Goal: Find specific page/section: Find specific page/section

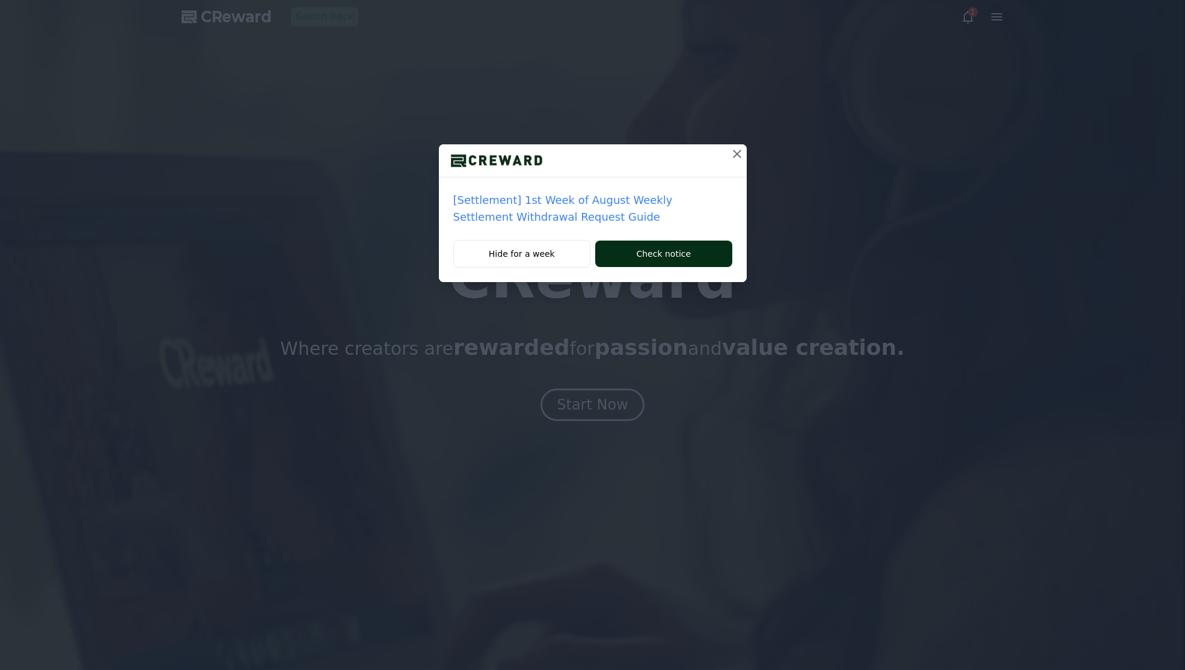
drag, startPoint x: 625, startPoint y: 402, endPoint x: 676, endPoint y: 242, distance: 167.4
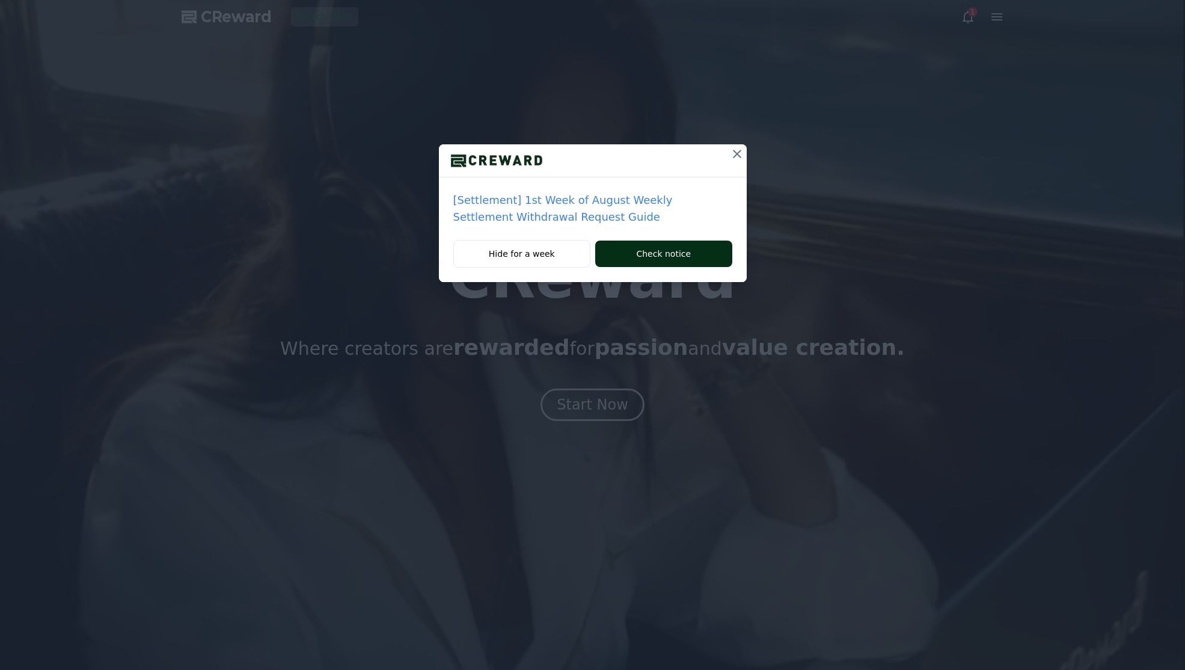
click at [625, 401] on div "[Settlement] 1st Week of August Weekly Settlement Withdrawal Request Guide Hide…" at bounding box center [592, 335] width 1185 height 670
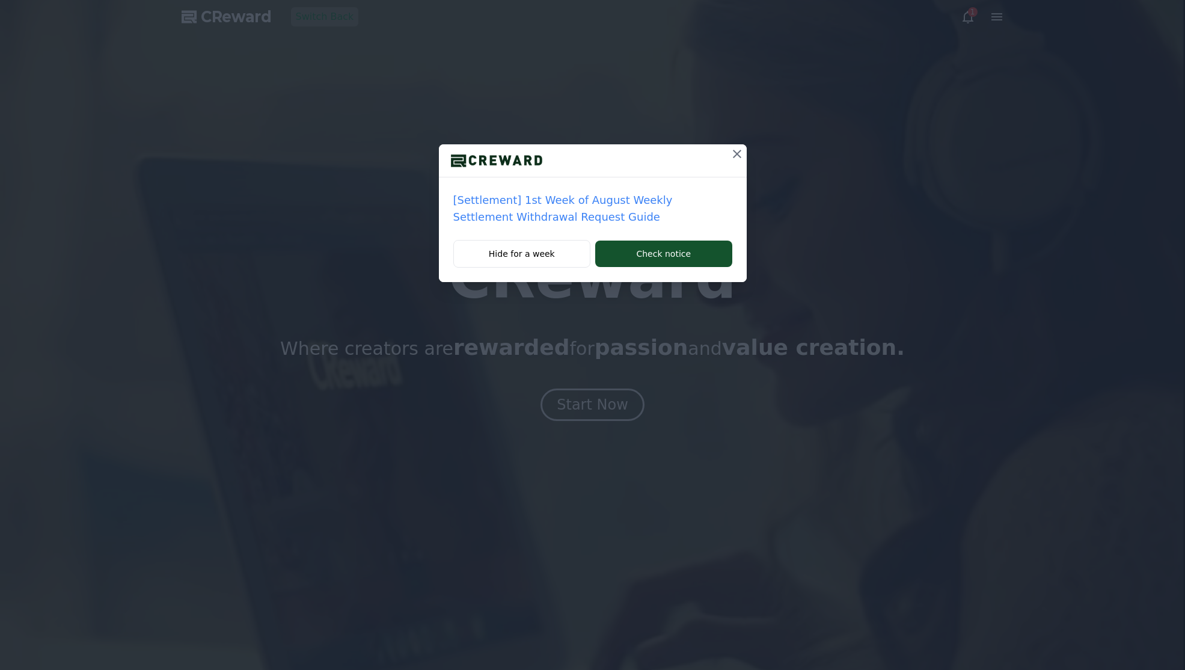
click at [743, 159] on icon at bounding box center [737, 154] width 14 height 14
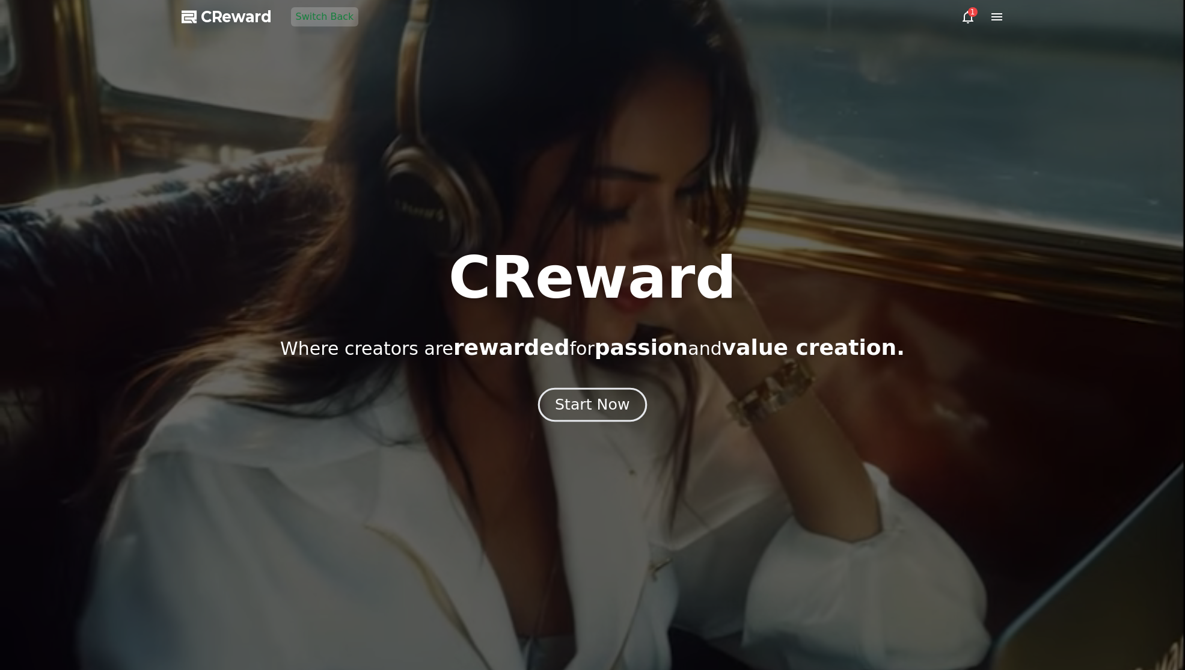
click at [612, 395] on button "Start Now" at bounding box center [592, 405] width 109 height 34
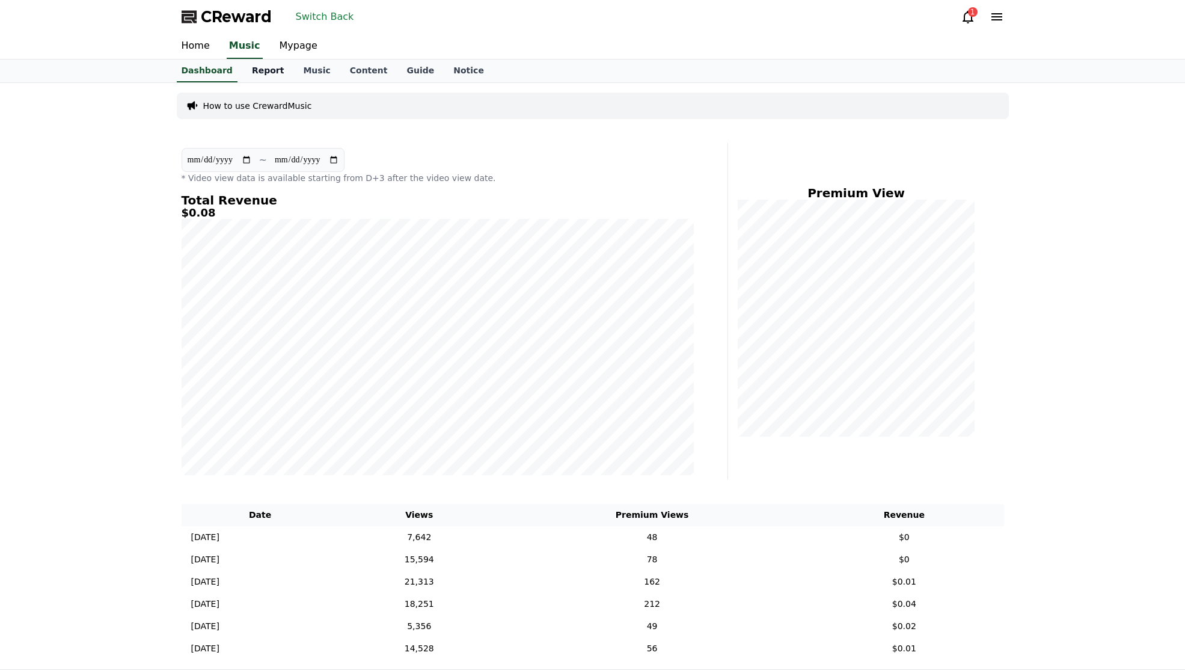
click at [263, 75] on link "Report" at bounding box center [268, 71] width 52 height 23
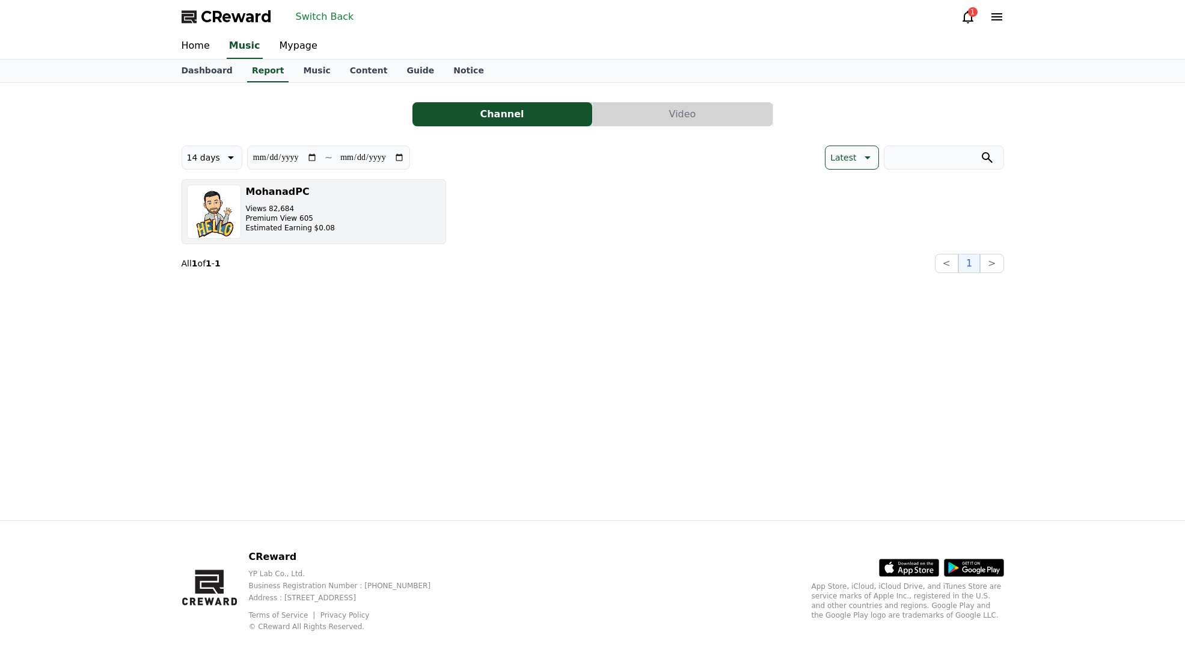
click at [300, 209] on p "Views 82,684" at bounding box center [290, 209] width 89 height 10
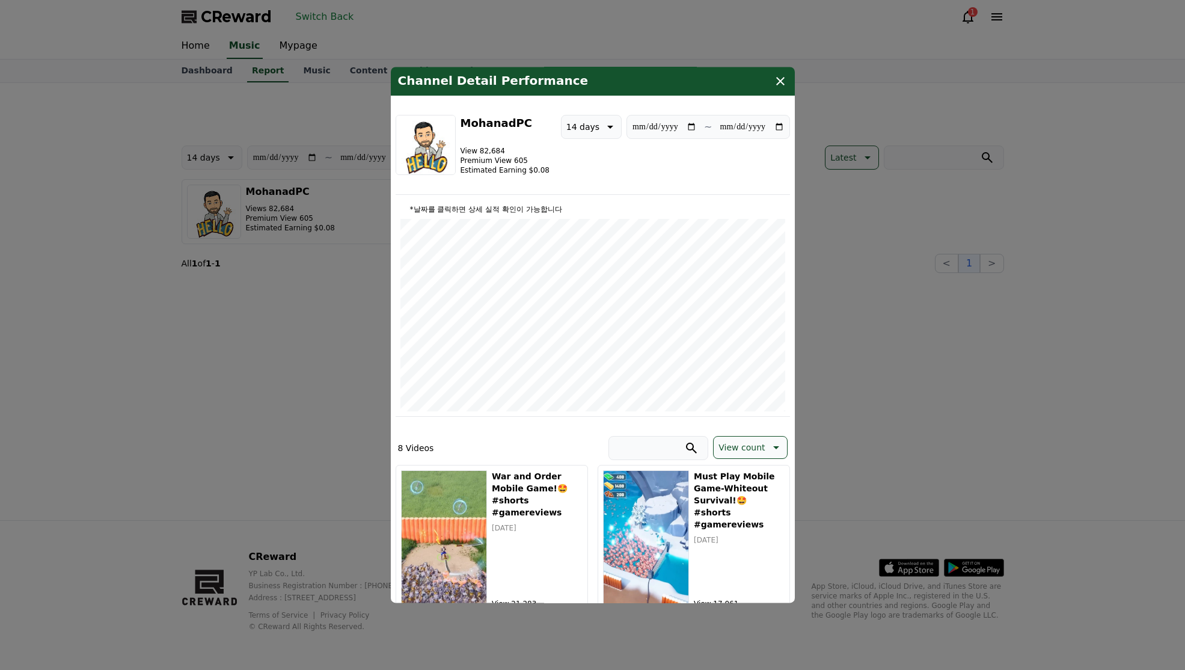
drag, startPoint x: 779, startPoint y: 84, endPoint x: 776, endPoint y: 71, distance: 13.6
click at [779, 87] on icon "modal" at bounding box center [780, 81] width 14 height 14
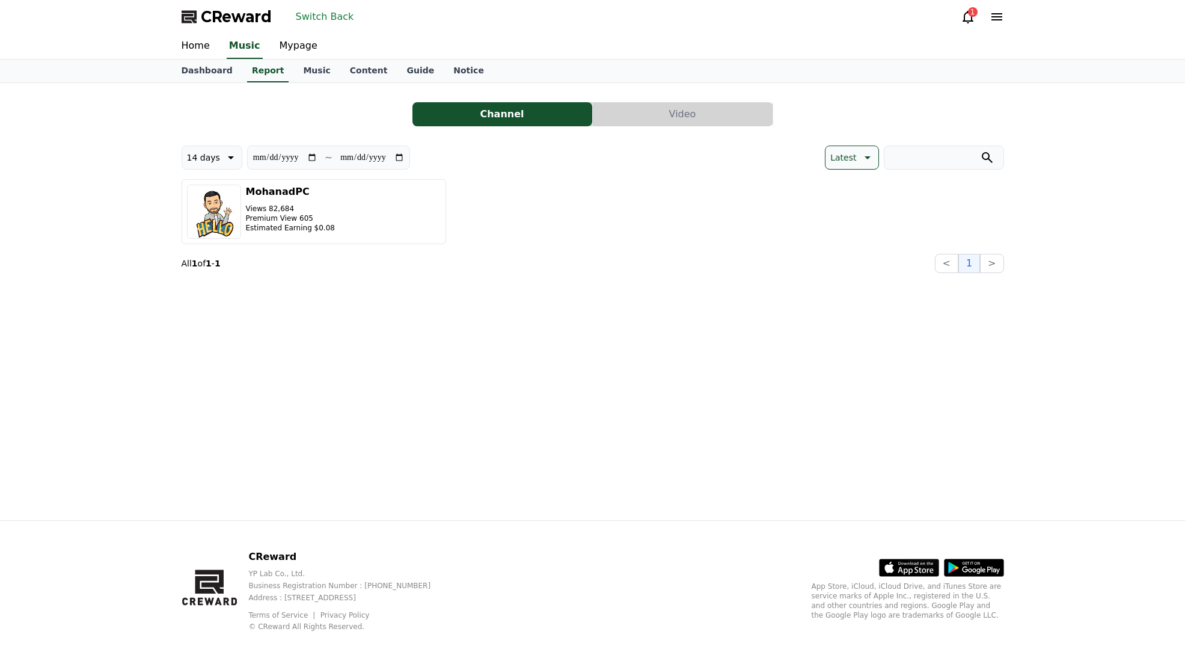
click at [340, 16] on button "Switch Back" at bounding box center [325, 16] width 68 height 19
